Goal: Transaction & Acquisition: Purchase product/service

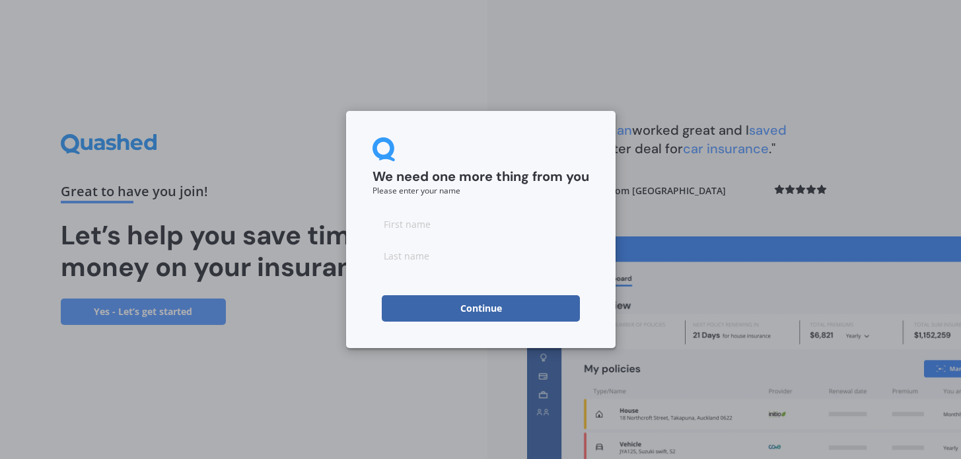
click at [523, 229] on input at bounding box center [481, 224] width 217 height 26
type input "Megan"
click at [496, 252] on input at bounding box center [481, 255] width 217 height 26
type input "Walker"
click at [480, 308] on button "Continue" at bounding box center [481, 308] width 198 height 26
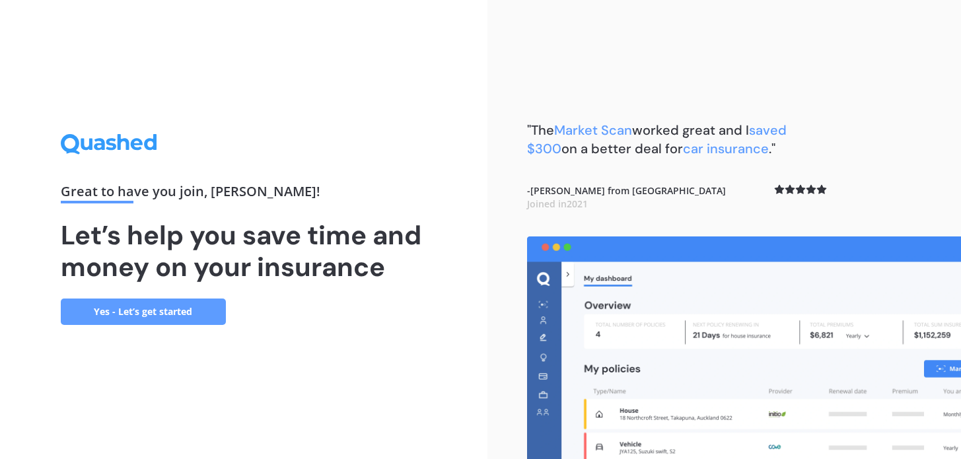
click at [137, 305] on link "Yes - Let’s get started" at bounding box center [143, 312] width 165 height 26
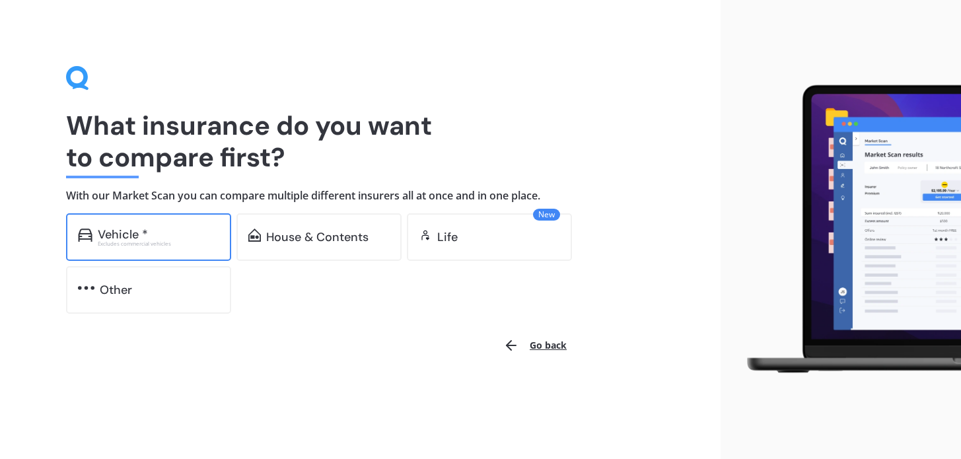
click at [161, 232] on div "Vehicle *" at bounding box center [159, 234] width 122 height 13
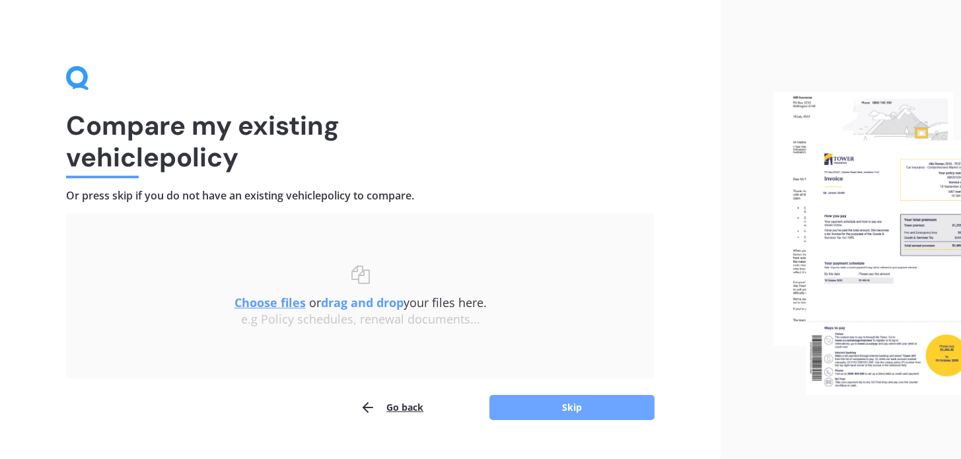
click at [579, 406] on button "Skip" at bounding box center [571, 407] width 165 height 25
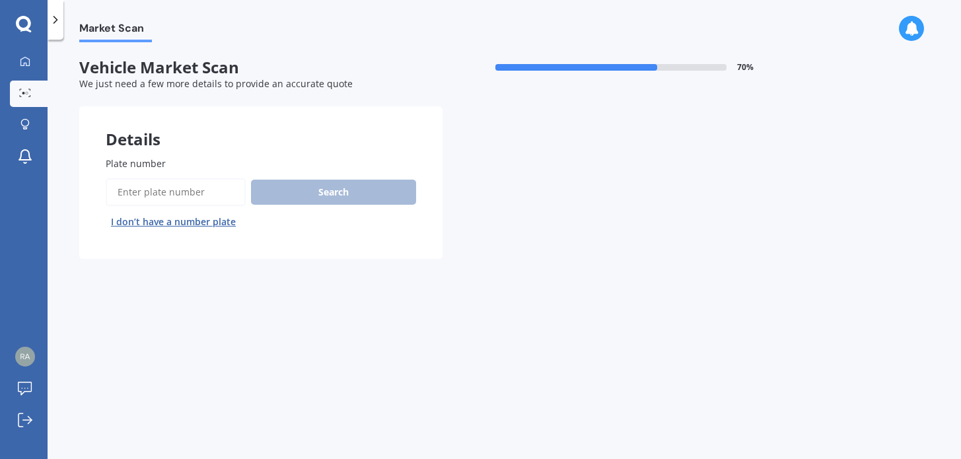
click at [209, 192] on input "Plate number" at bounding box center [176, 192] width 140 height 28
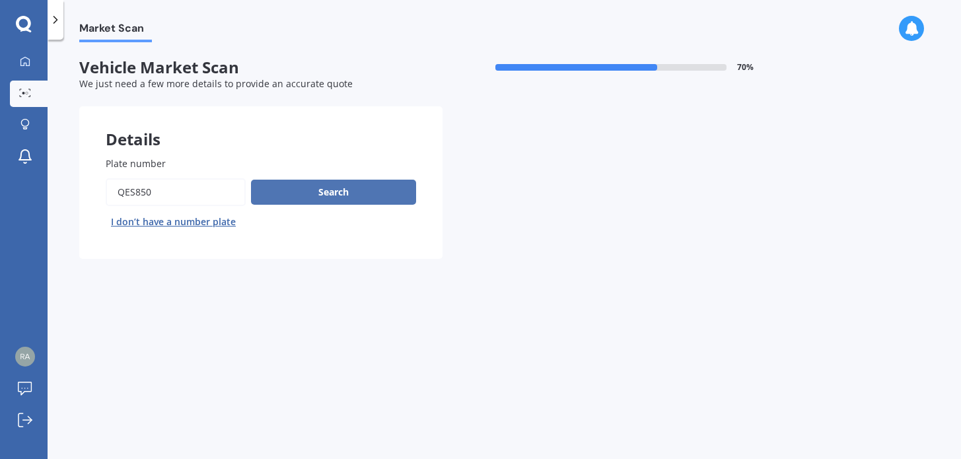
type input "qes850"
click at [291, 194] on button "Search" at bounding box center [333, 192] width 165 height 25
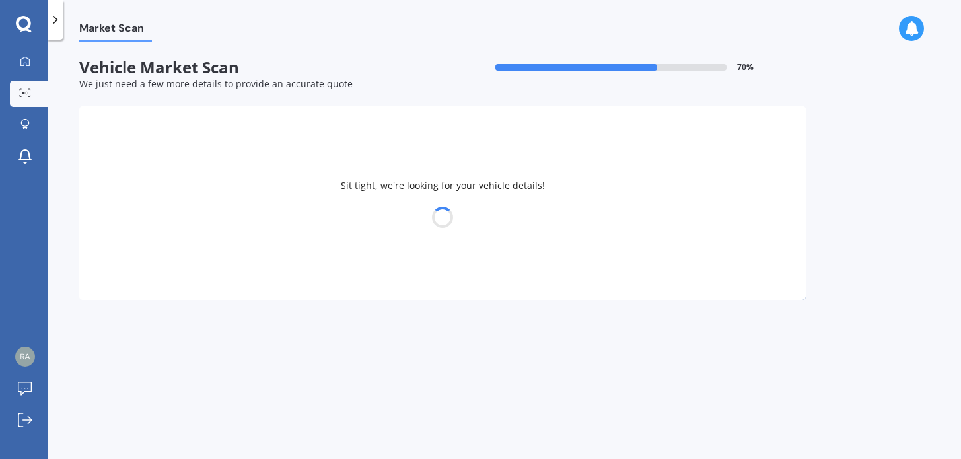
select select "TOYOTA"
select select "COROLLA"
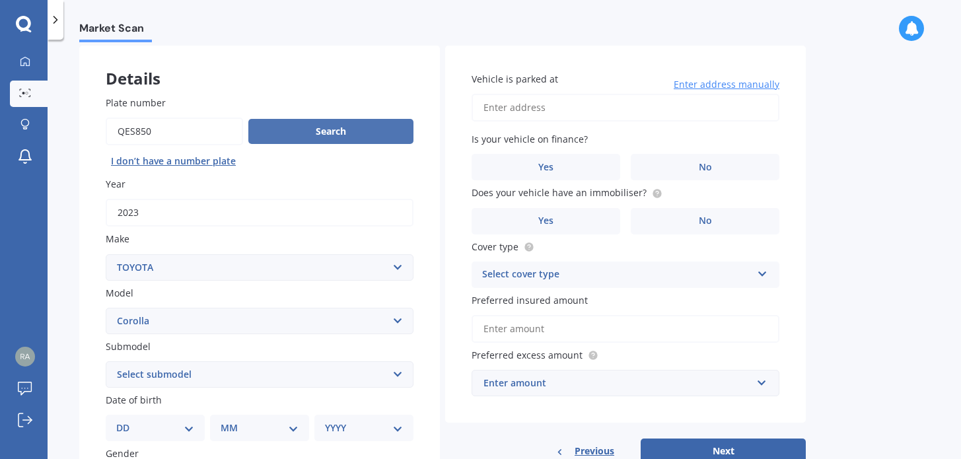
scroll to position [92, 0]
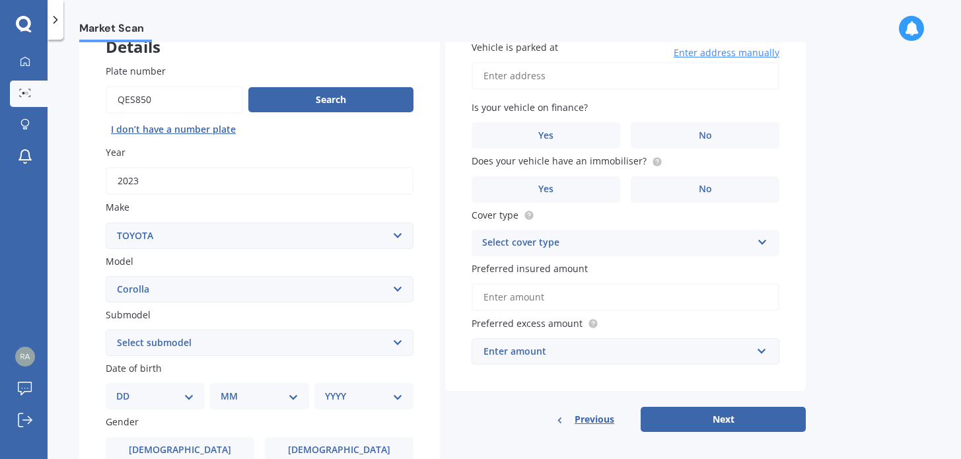
click at [279, 344] on select "Select submodel (All other) Axio Diesel Fielder 2WD Fielder 4WD FXGT GL GLX 1.8…" at bounding box center [260, 343] width 308 height 26
click at [190, 398] on select "DD 01 02 03 04 05 06 07 08 09 10 11 12 13 14 15 16 17 18 19 20 21 22 23 24 25 2…" at bounding box center [155, 396] width 78 height 15
select select "06"
click at [127, 391] on select "DD 01 02 03 04 05 06 07 08 09 10 11 12 13 14 15 16 17 18 19 20 21 22 23 24 25 2…" at bounding box center [155, 396] width 78 height 15
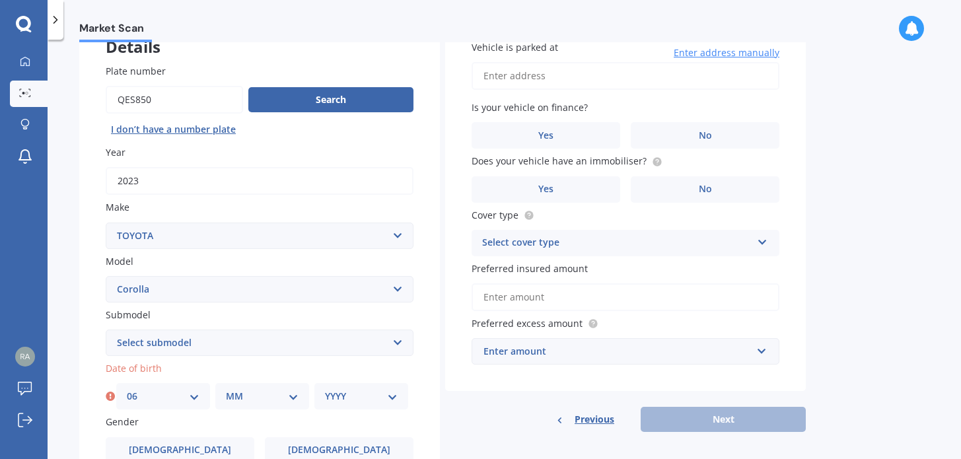
click at [271, 389] on div "MM 01 02 03 04 05 06 07 08 09 10 11 12" at bounding box center [262, 396] width 94 height 26
click at [285, 398] on select "MM 01 02 03 04 05 06 07 08 09 10 11 12" at bounding box center [262, 396] width 73 height 15
select select "08"
click at [226, 391] on select "MM 01 02 03 04 05 06 07 08 09 10 11 12" at bounding box center [262, 396] width 73 height 15
click at [369, 394] on select "YYYY 2025 2024 2023 2022 2021 2020 2019 2018 2017 2016 2015 2014 2013 2012 2011…" at bounding box center [361, 396] width 73 height 15
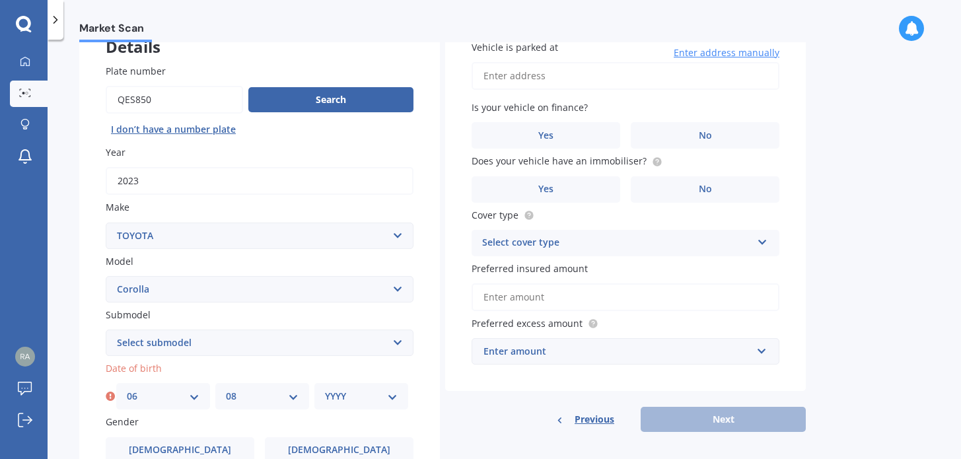
select select "1970"
click at [325, 391] on select "YYYY 2025 2024 2023 2022 2021 2020 2019 2018 2017 2016 2015 2014 2013 2012 2011…" at bounding box center [361, 396] width 73 height 15
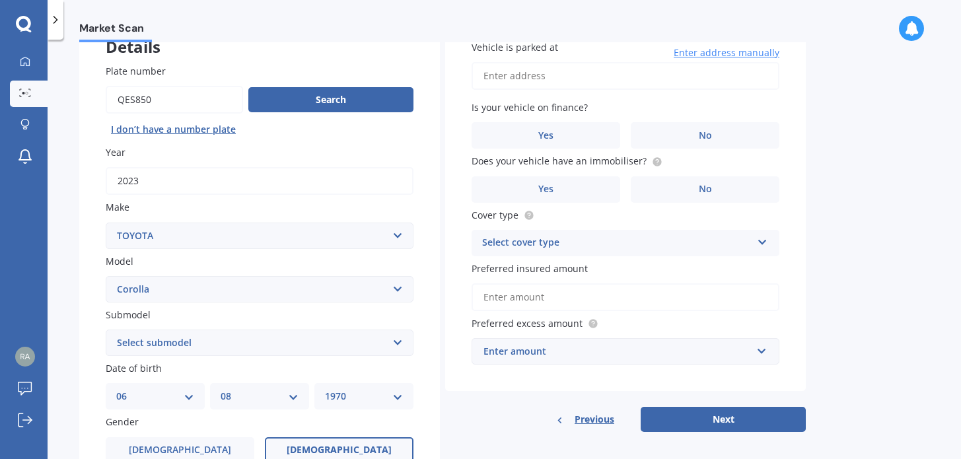
click at [316, 449] on label "Female" at bounding box center [339, 450] width 149 height 26
click at [0, 0] on input "Female" at bounding box center [0, 0] width 0 height 0
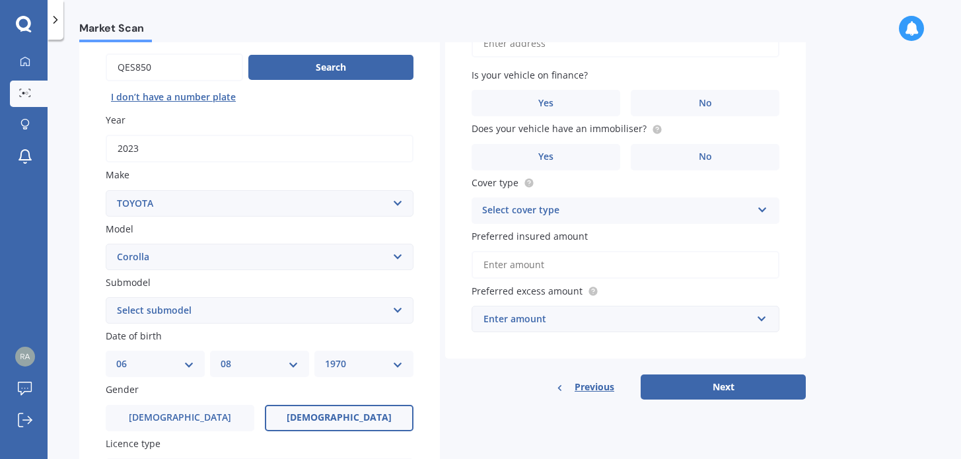
scroll to position [174, 0]
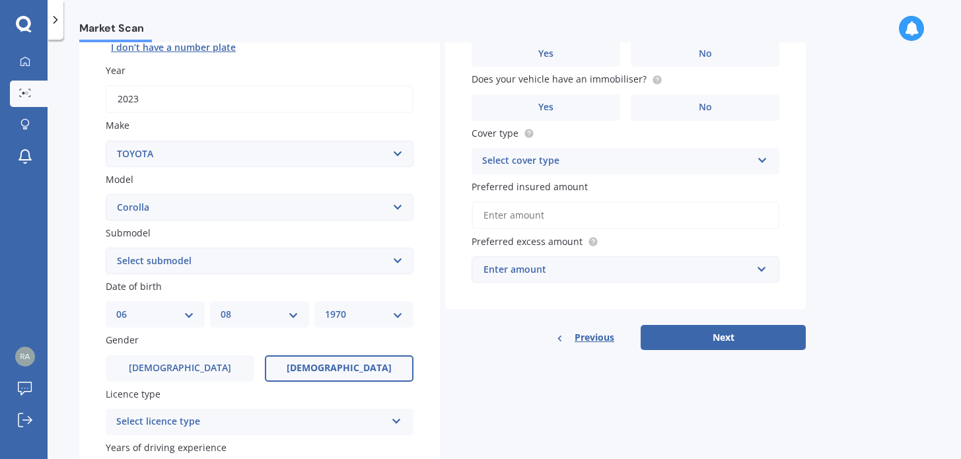
click at [305, 430] on div "Select licence type" at bounding box center [250, 422] width 269 height 16
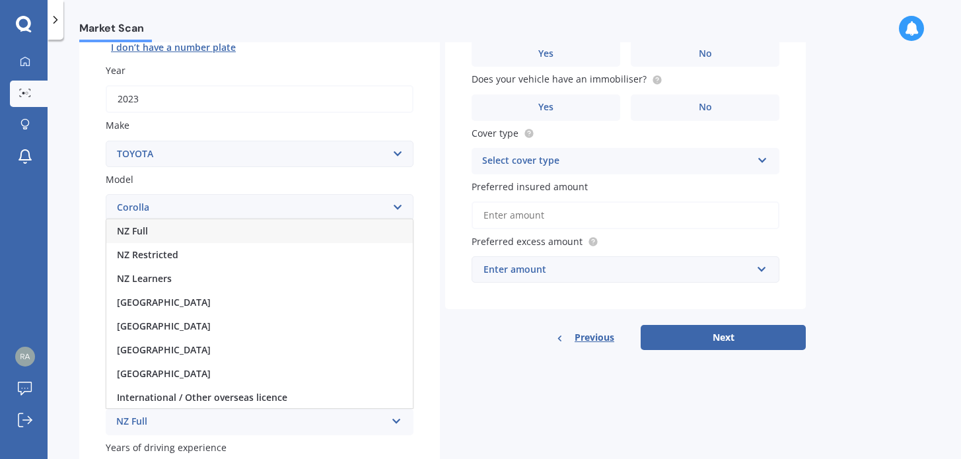
click at [212, 236] on div "NZ Full" at bounding box center [259, 231] width 306 height 24
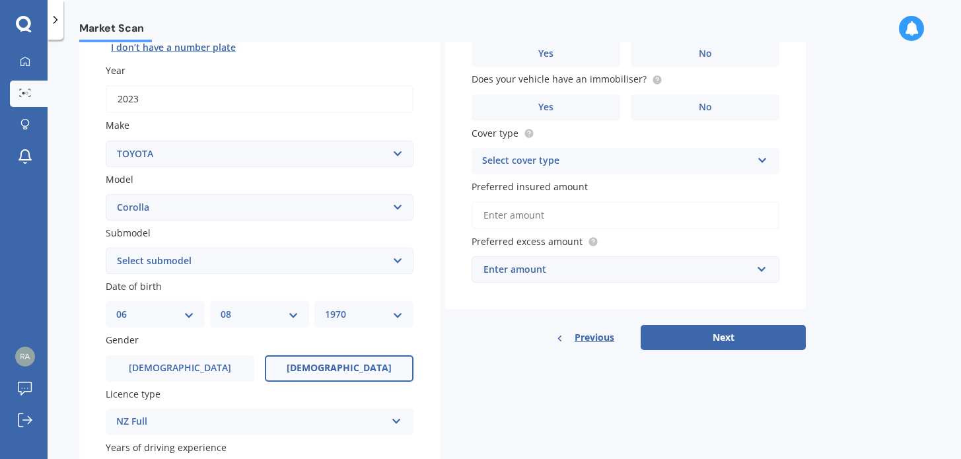
scroll to position [234, 0]
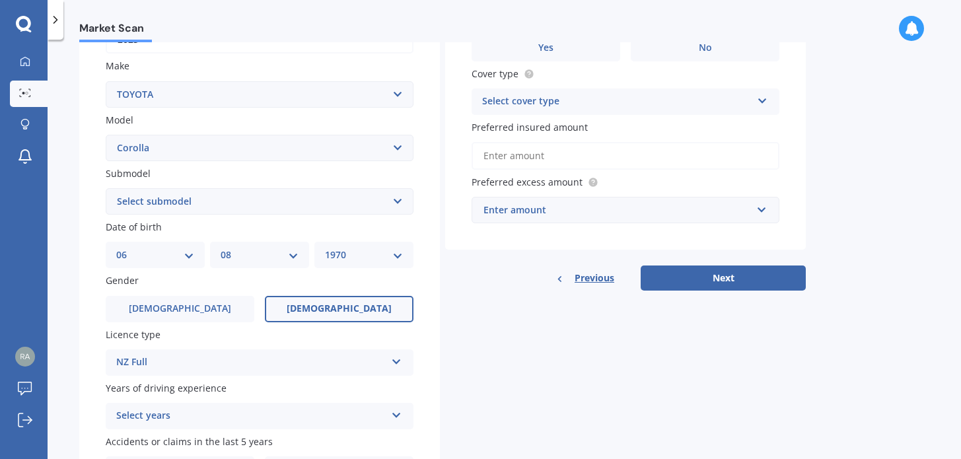
click at [230, 417] on div "Select years" at bounding box center [250, 416] width 269 height 16
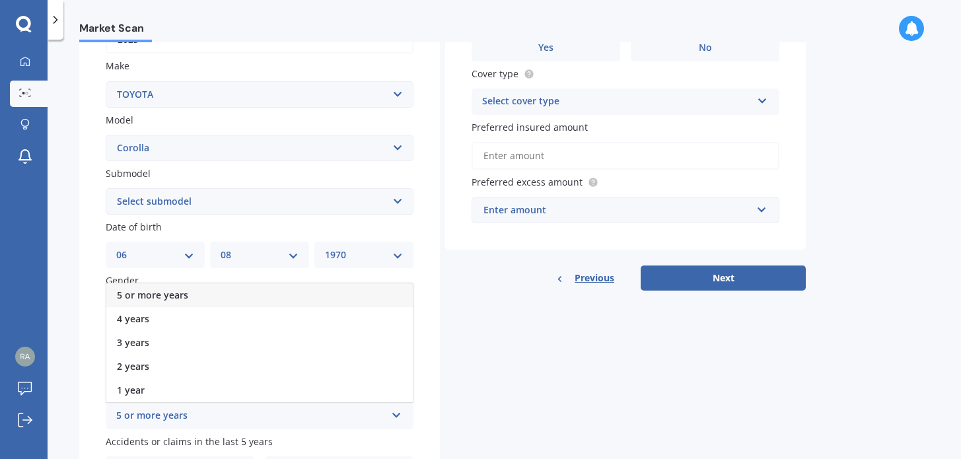
click at [229, 299] on div "5 or more years" at bounding box center [259, 295] width 306 height 24
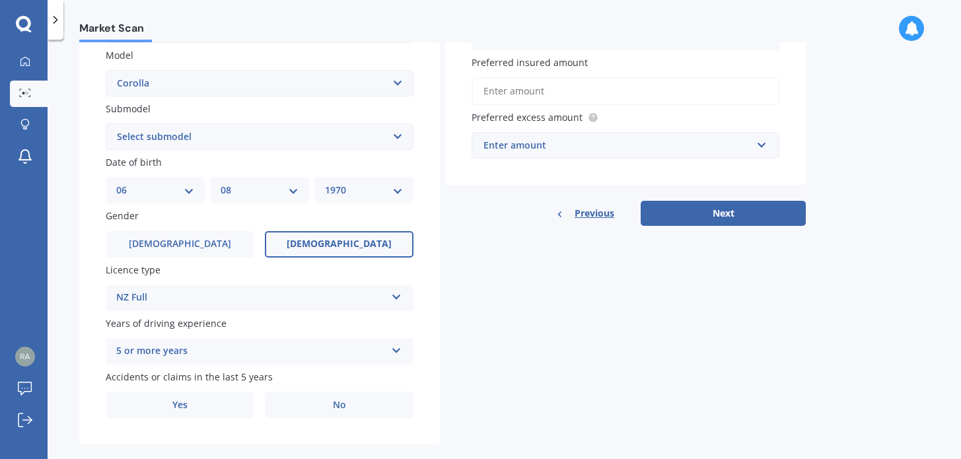
scroll to position [319, 0]
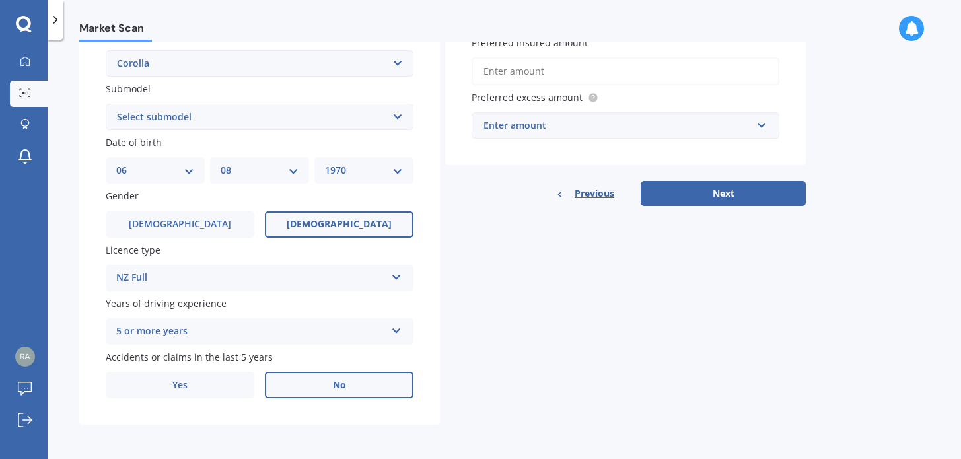
click at [328, 390] on label "No" at bounding box center [339, 385] width 149 height 26
click at [0, 0] on input "No" at bounding box center [0, 0] width 0 height 0
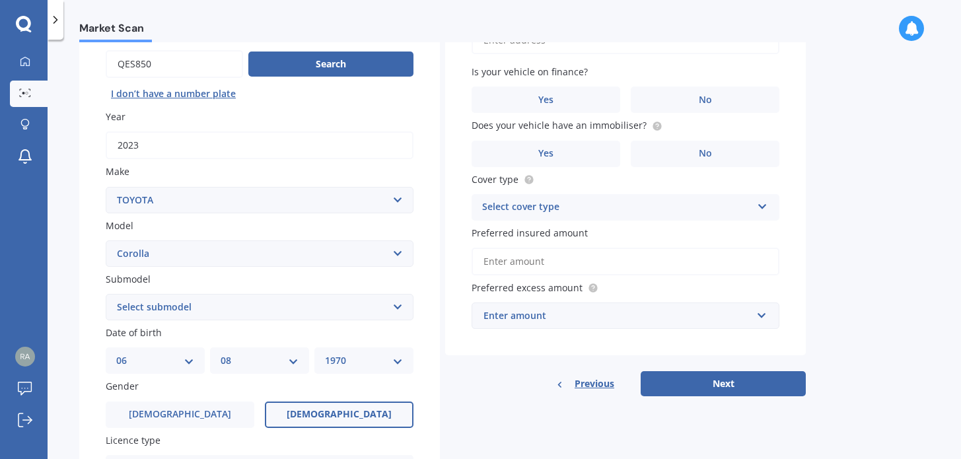
scroll to position [0, 0]
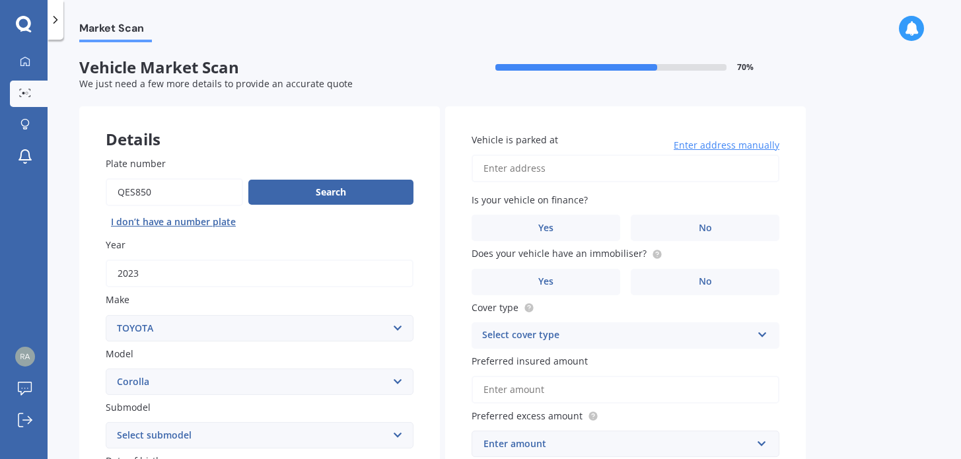
click at [556, 170] on input "Vehicle is parked at" at bounding box center [626, 169] width 308 height 28
click at [541, 176] on input "Vehicle is parked at" at bounding box center [626, 169] width 308 height 28
click at [493, 168] on input "11 Montrose StreetWaiau 7332" at bounding box center [626, 169] width 308 height 28
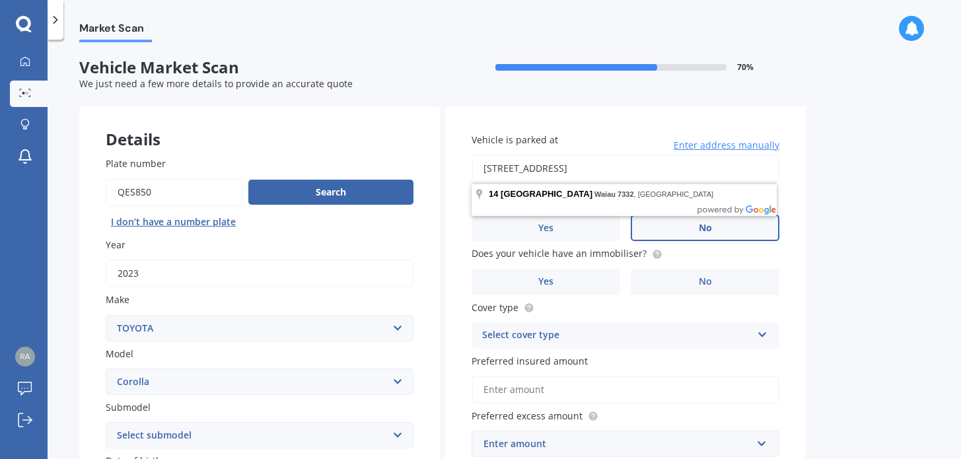
type input "14 Montrose StreetWaiau 7332"
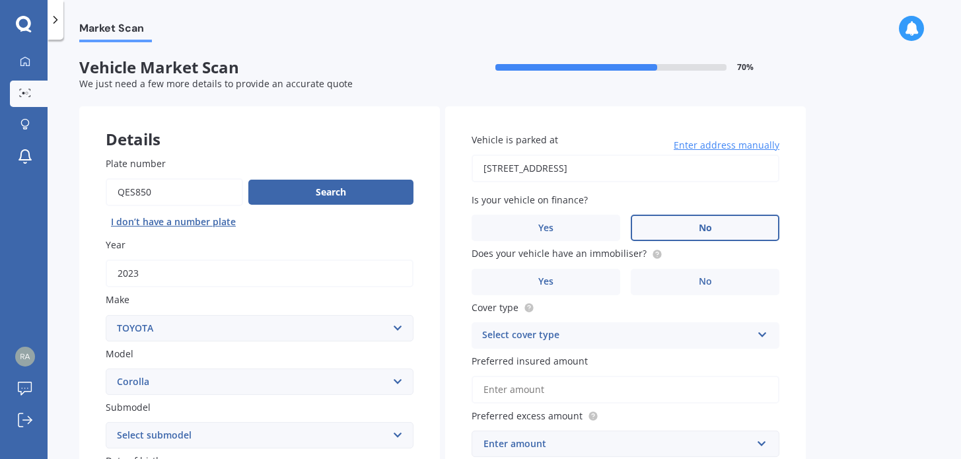
click at [676, 226] on label "No" at bounding box center [705, 228] width 149 height 26
click at [0, 0] on input "No" at bounding box center [0, 0] width 0 height 0
click at [682, 281] on label "No" at bounding box center [705, 282] width 149 height 26
click at [0, 0] on input "No" at bounding box center [0, 0] width 0 height 0
click at [635, 343] on div "Select cover type" at bounding box center [616, 336] width 269 height 16
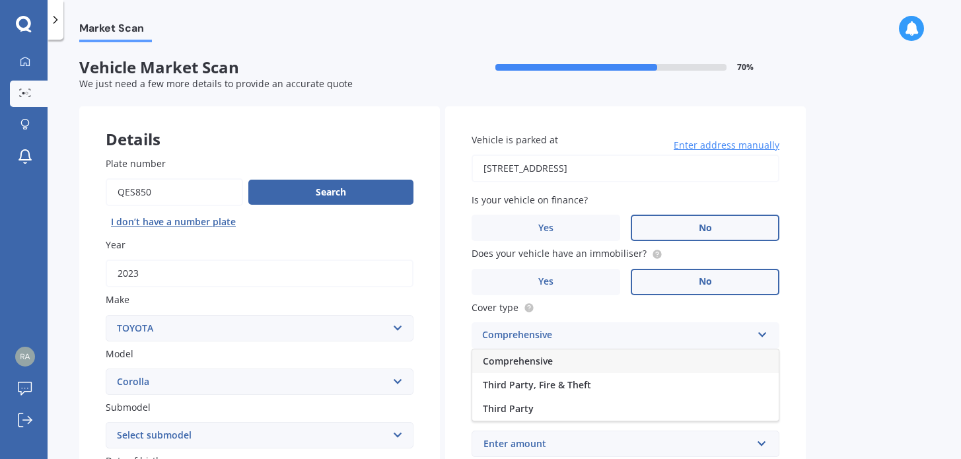
click at [617, 363] on div "Comprehensive" at bounding box center [625, 361] width 306 height 24
click at [621, 394] on input "Preferred insured amount" at bounding box center [626, 390] width 308 height 28
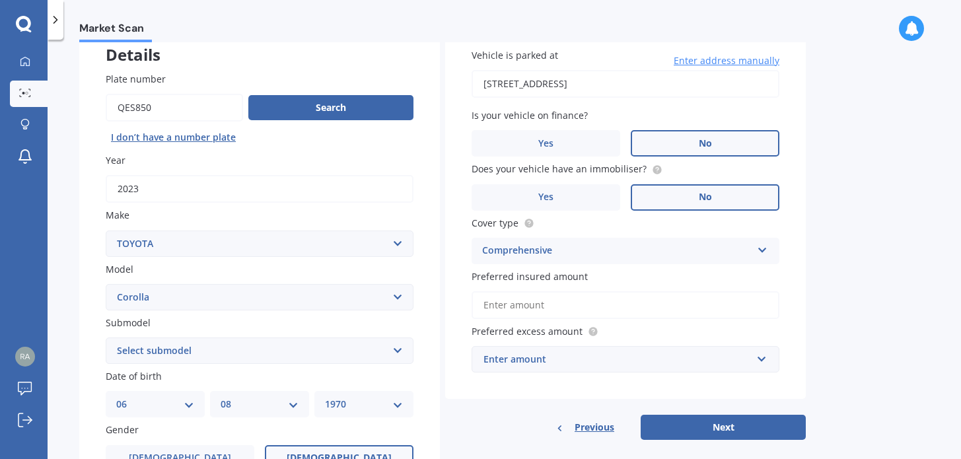
scroll to position [88, 0]
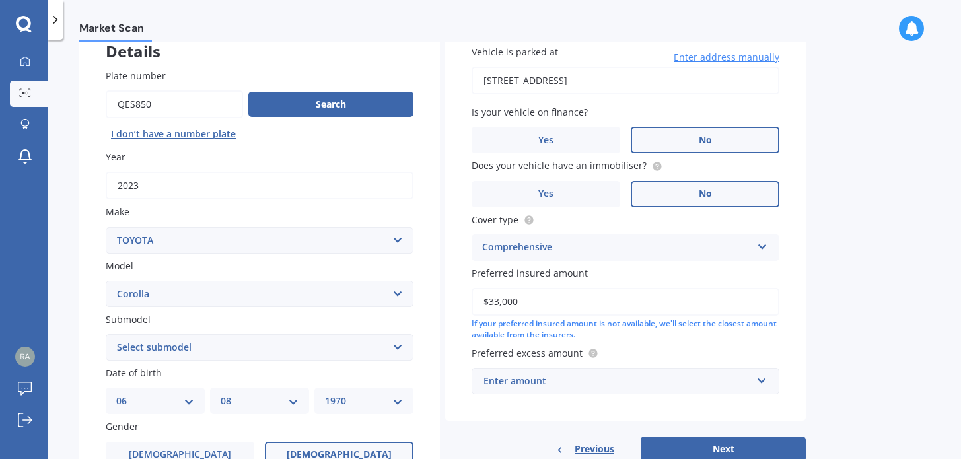
type input "$33,000"
click at [618, 386] on div "Enter amount" at bounding box center [618, 381] width 268 height 15
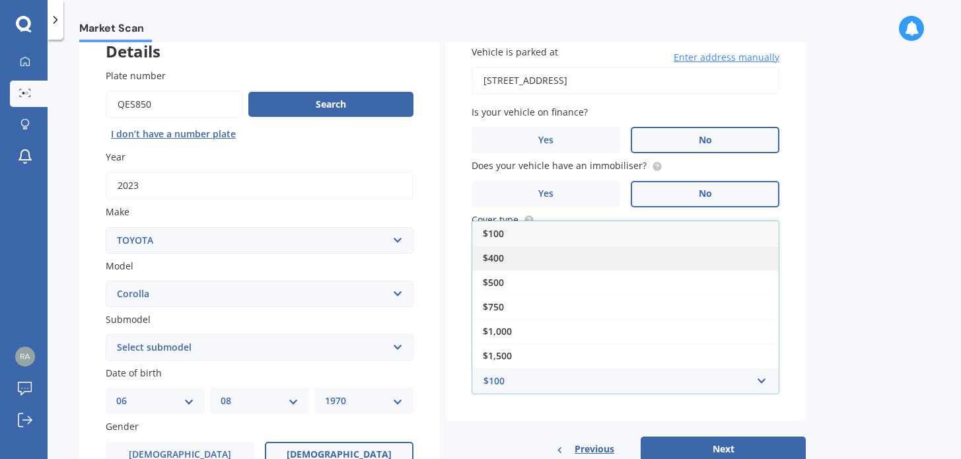
click at [605, 259] on div "$400" at bounding box center [625, 258] width 306 height 24
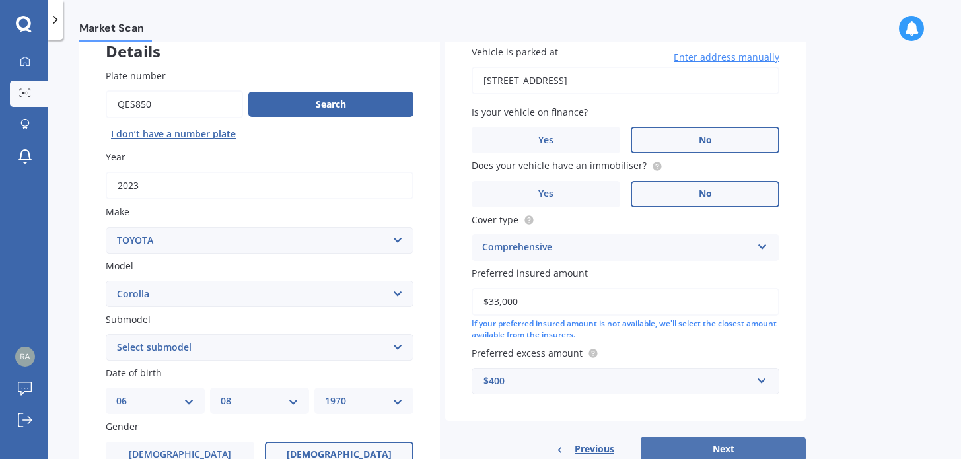
click at [697, 445] on button "Next" at bounding box center [723, 449] width 165 height 25
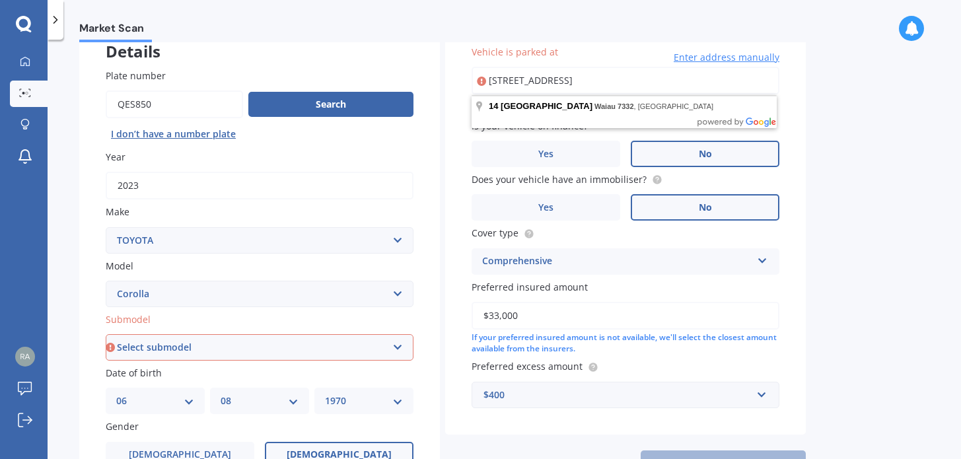
click at [572, 82] on input "14 Montrose StreetWaiau 7332" at bounding box center [626, 81] width 308 height 28
type input "14 Montrose Street, Waiau 7332"
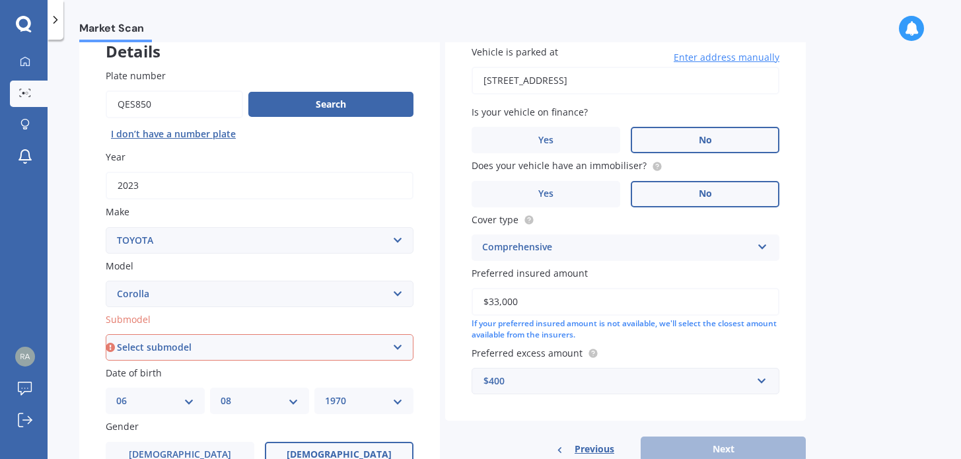
click at [364, 345] on select "Select submodel (All other) Axio Diesel Fielder 2WD Fielder 4WD FXGT GL GLX 1.8…" at bounding box center [260, 347] width 308 height 26
select select "HYBRID"
click at [106, 336] on select "Select submodel (All other) Axio Diesel Fielder 2WD Fielder 4WD FXGT GL GLX 1.8…" at bounding box center [260, 347] width 308 height 26
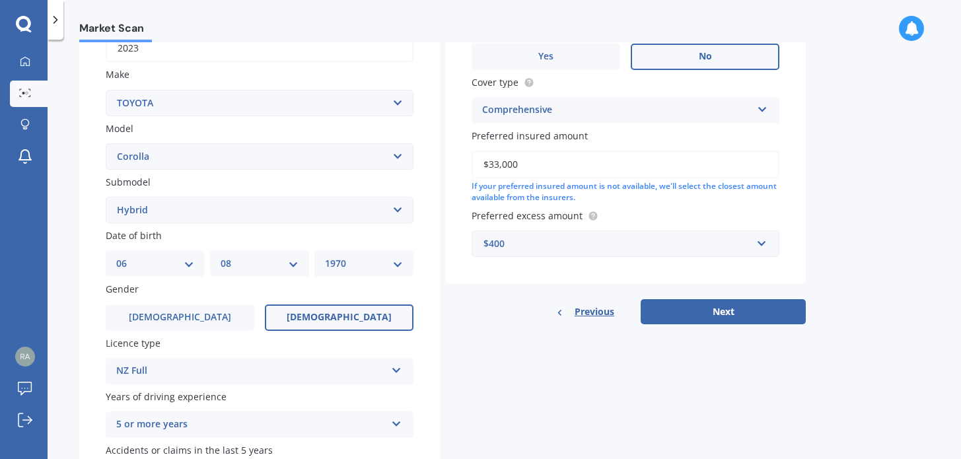
scroll to position [322, 0]
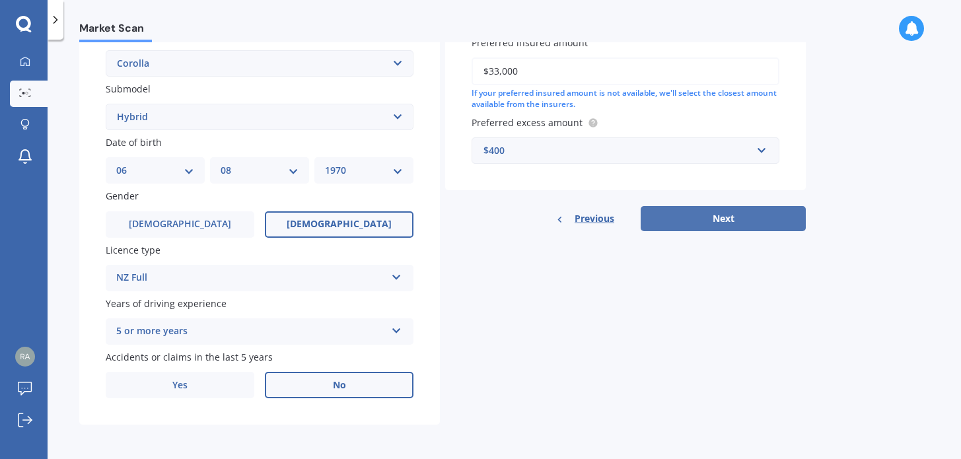
click at [711, 219] on button "Next" at bounding box center [723, 218] width 165 height 25
select select "06"
select select "08"
select select "1970"
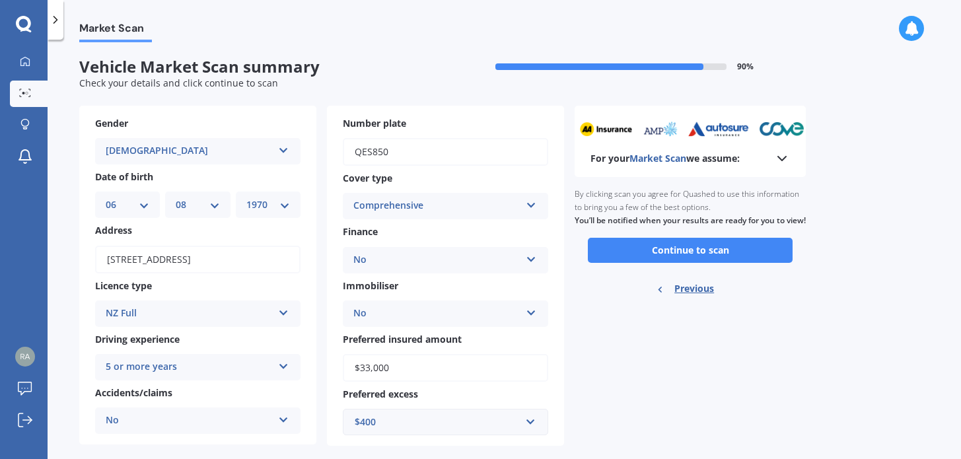
scroll to position [0, 0]
click at [701, 261] on button "Continue to scan" at bounding box center [690, 250] width 205 height 25
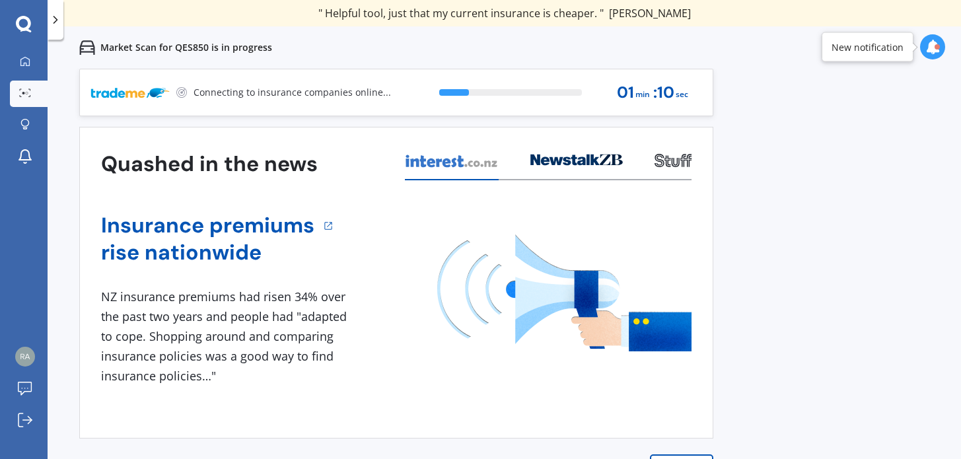
click at [875, 49] on div "New notification" at bounding box center [868, 46] width 72 height 13
click at [933, 48] on icon at bounding box center [932, 47] width 15 height 15
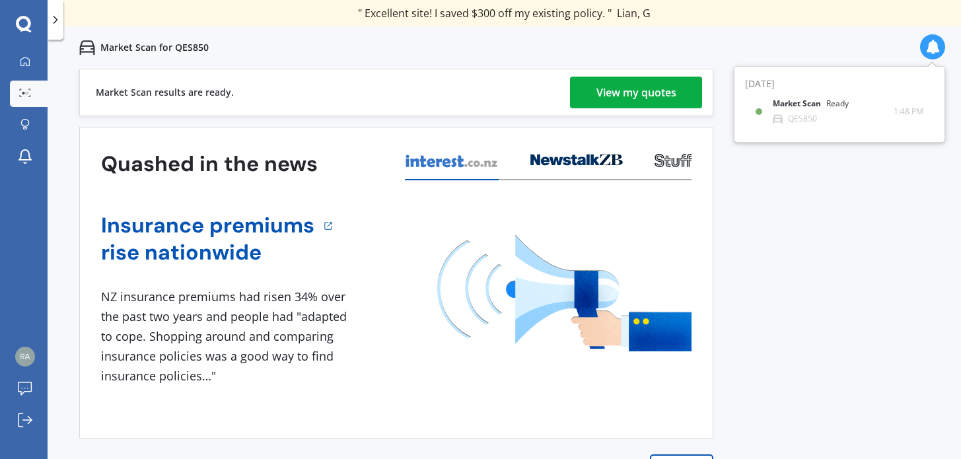
click at [666, 90] on div "View my quotes" at bounding box center [636, 93] width 80 height 32
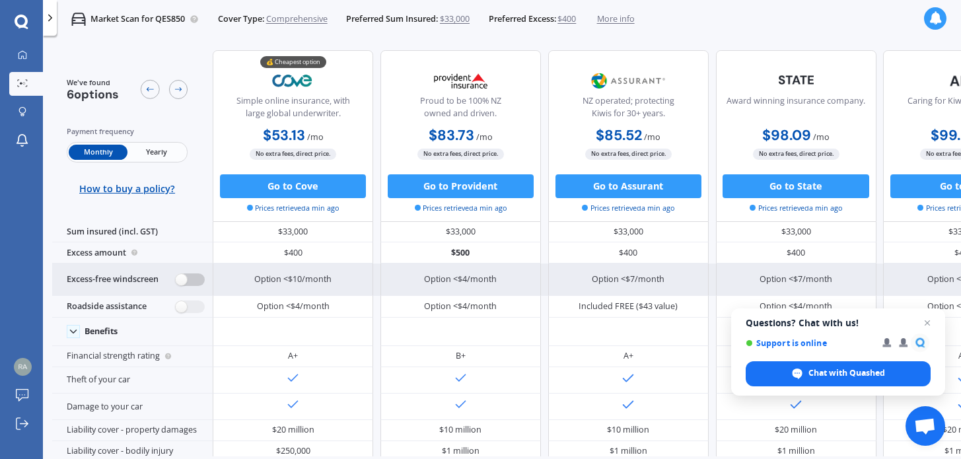
click at [197, 279] on label at bounding box center [190, 279] width 29 height 13
radio input "true"
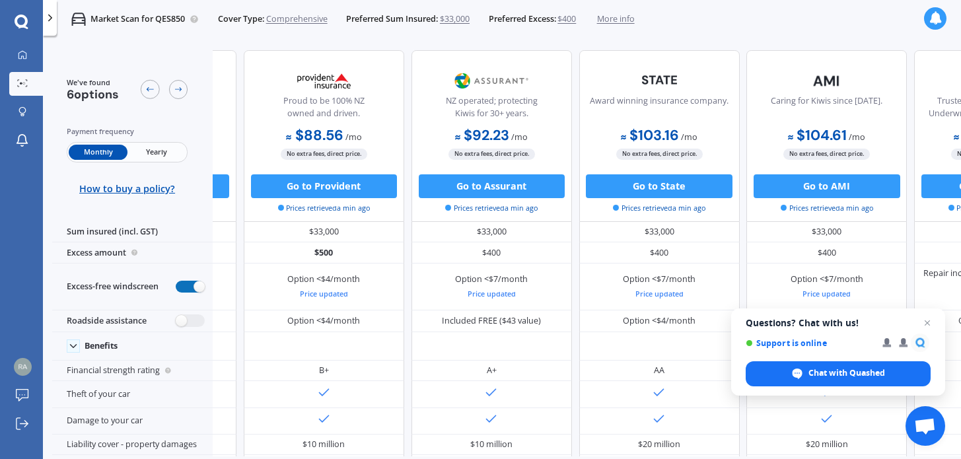
scroll to position [0, 285]
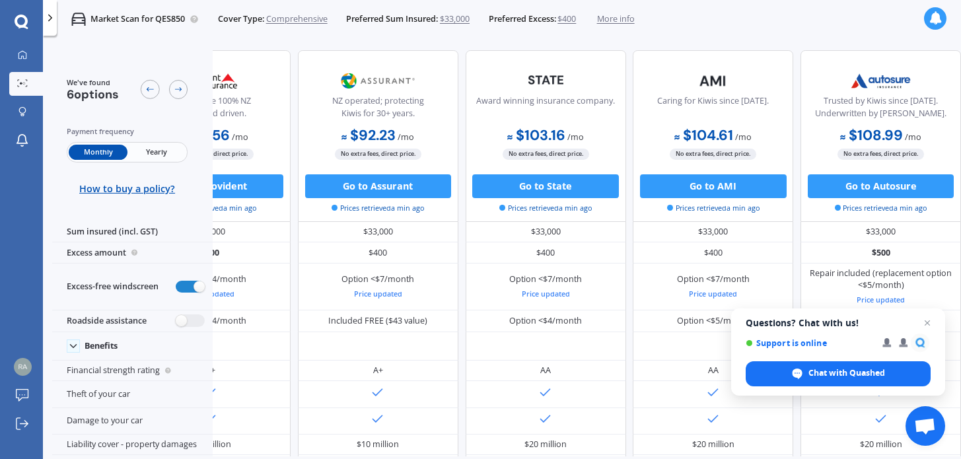
click at [151, 152] on span "Yearly" at bounding box center [156, 152] width 58 height 15
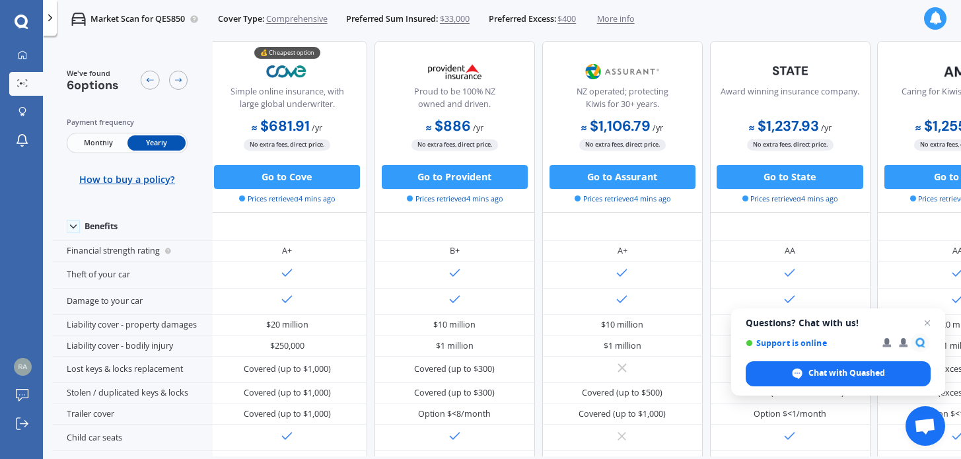
scroll to position [120, 7]
